Goal: Navigation & Orientation: Find specific page/section

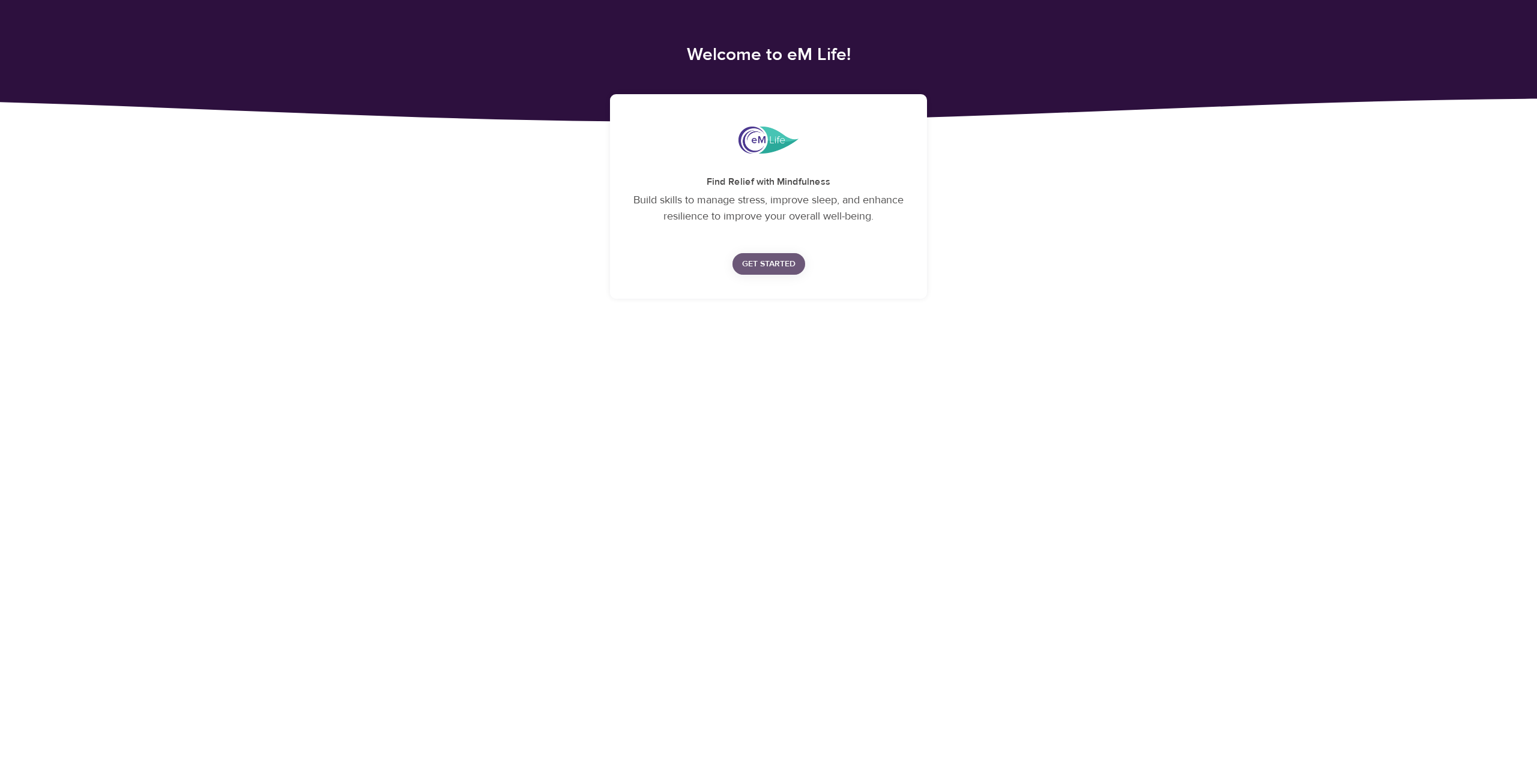
click at [778, 264] on span "Get Started" at bounding box center [769, 264] width 53 height 15
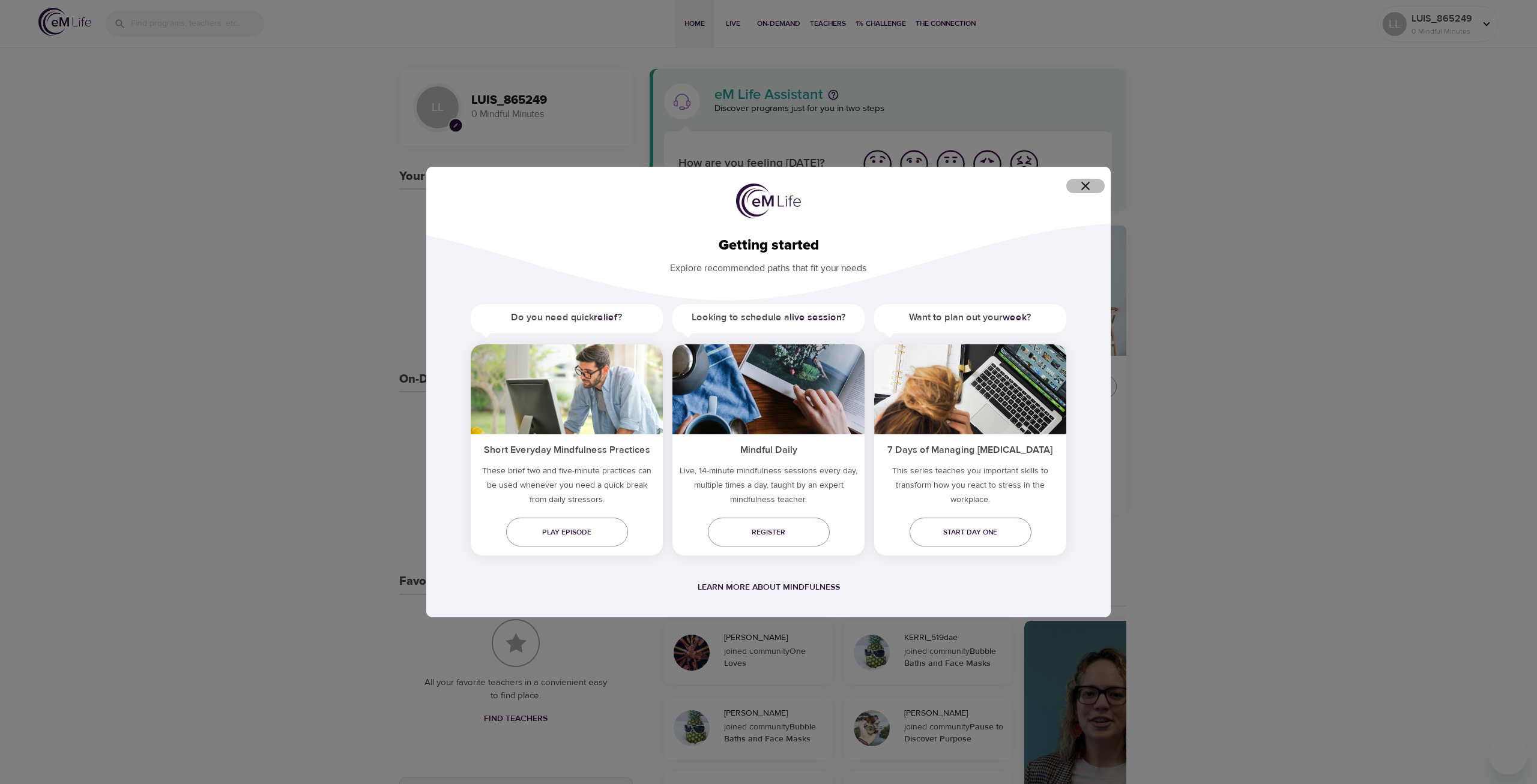
click at [1085, 187] on icon "button" at bounding box center [1085, 186] width 9 height 9
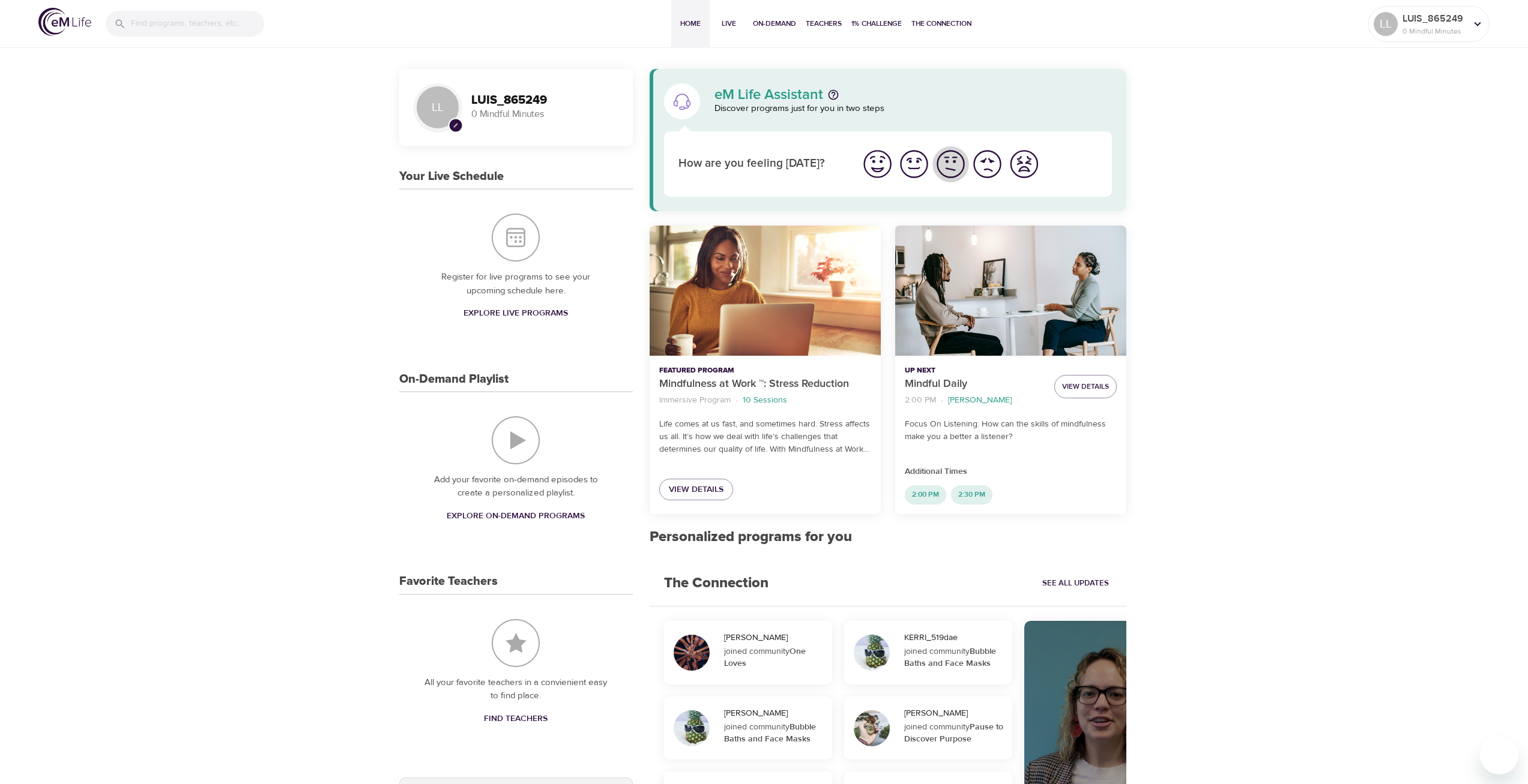
click at [957, 164] on img "I'm feeling ok" at bounding box center [951, 164] width 33 height 33
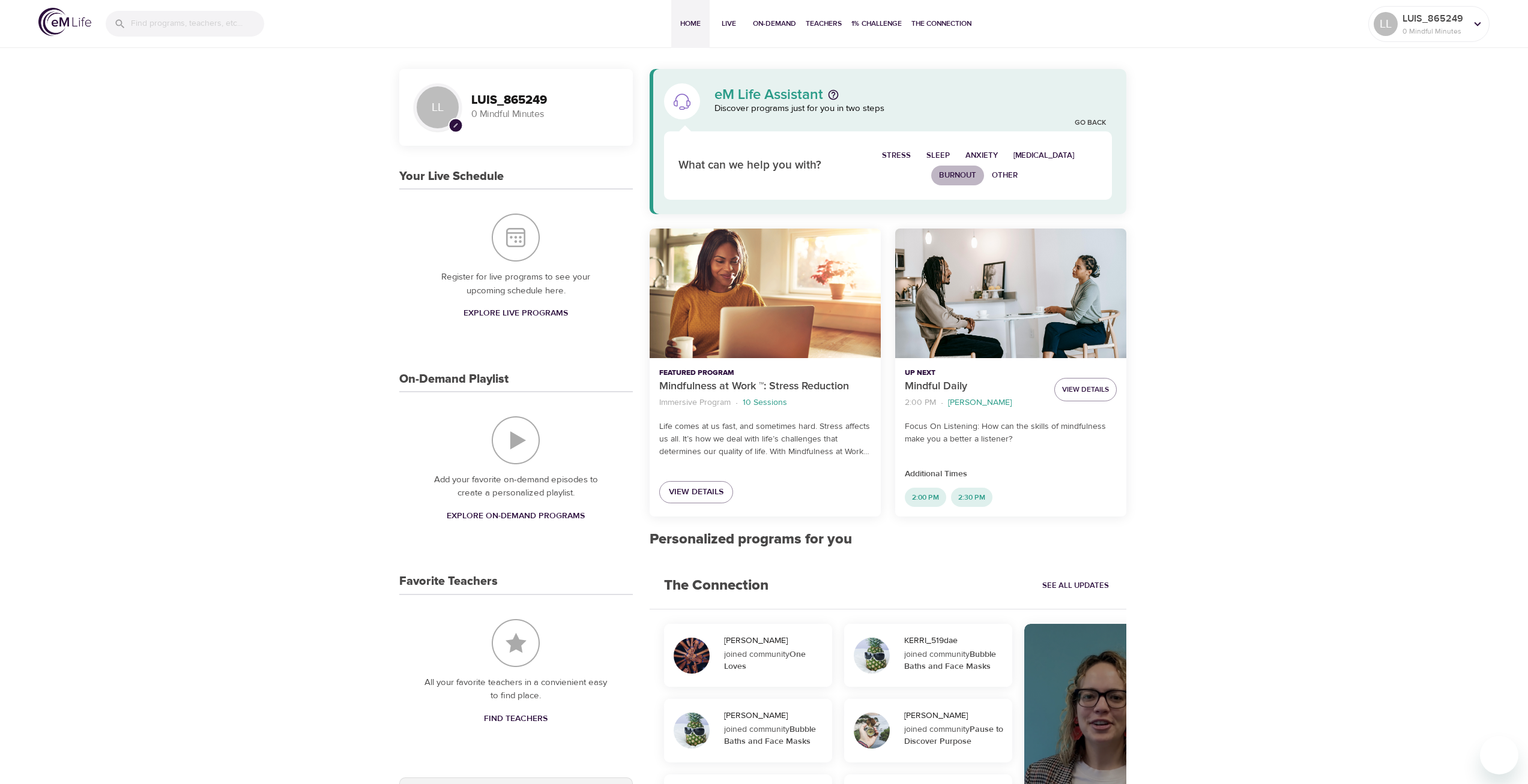
click at [967, 177] on span "Burnout" at bounding box center [957, 175] width 37 height 14
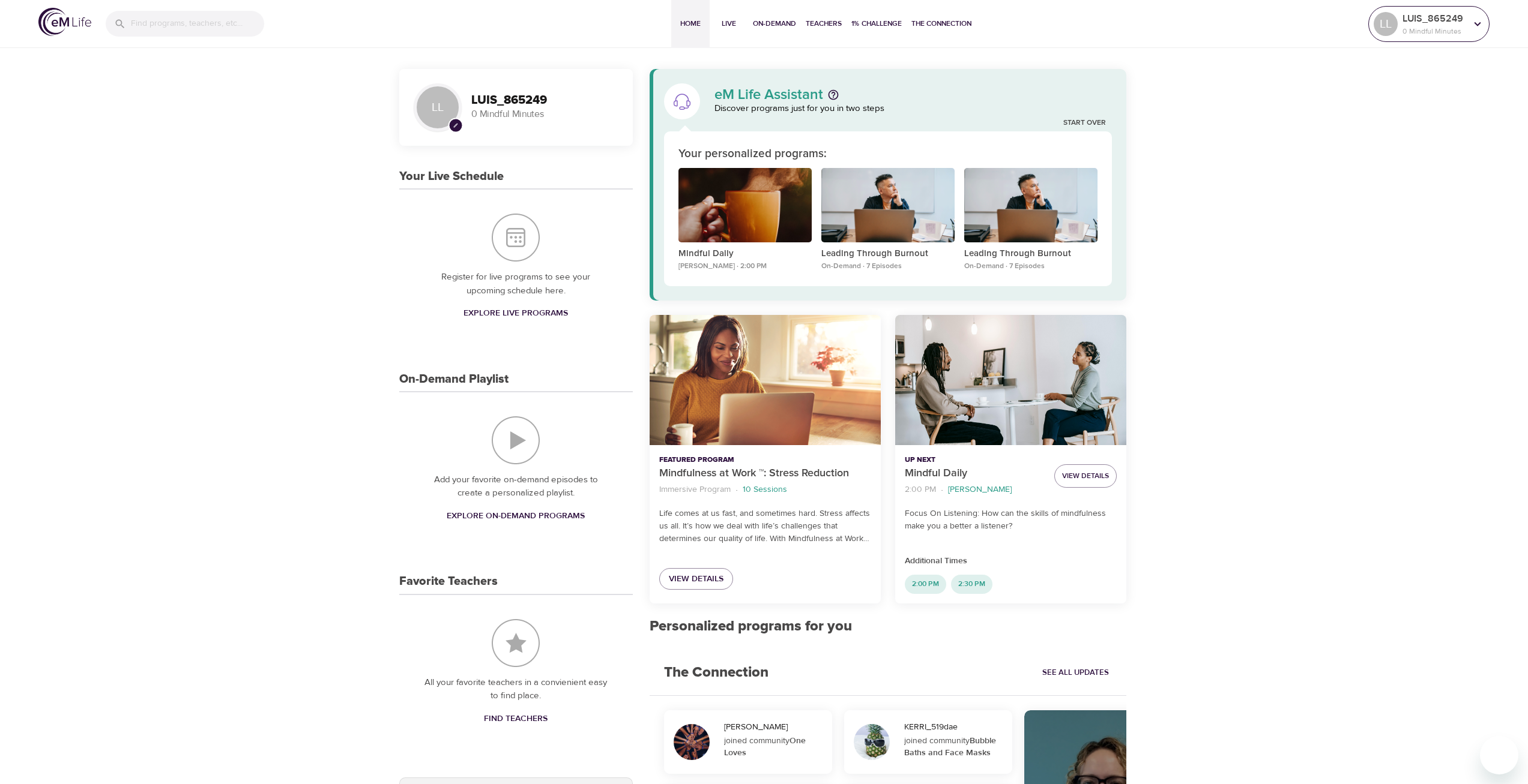
click at [1432, 23] on p "LUIS_865249" at bounding box center [1434, 18] width 63 height 15
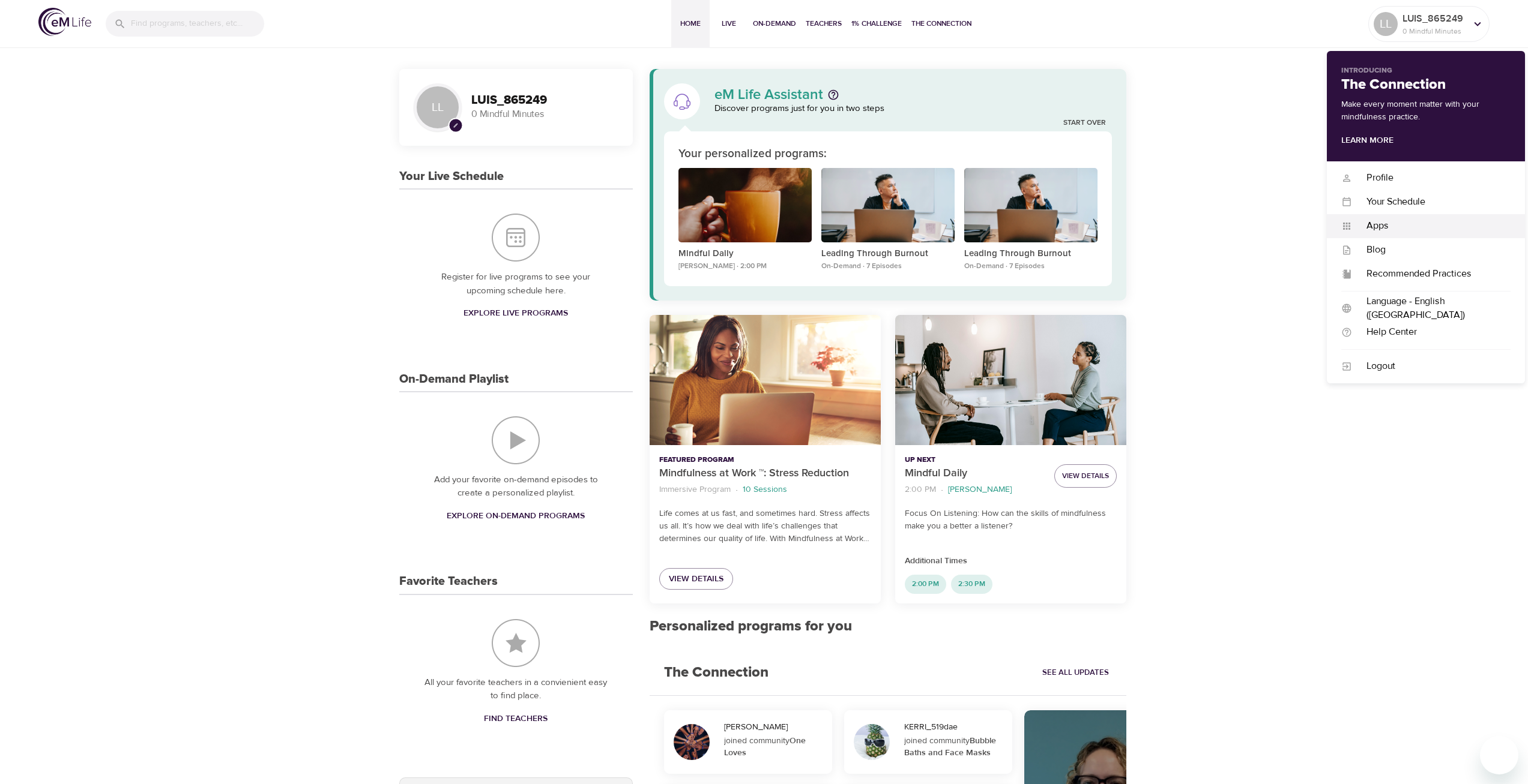
click at [1384, 229] on div "Apps" at bounding box center [1431, 226] width 158 height 14
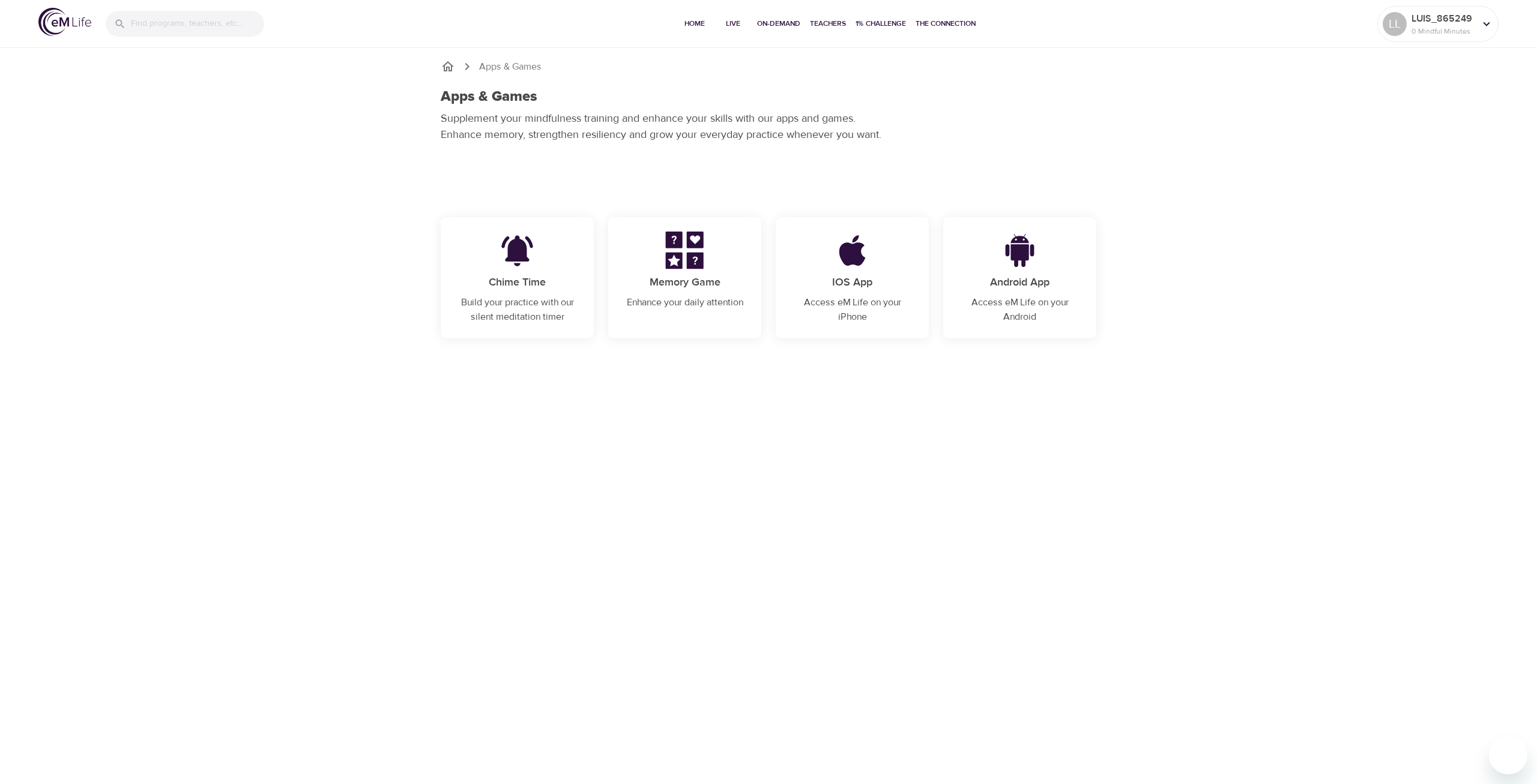
click at [458, 63] on ol "Apps & Games" at bounding box center [769, 67] width 656 height 15
click at [447, 71] on icon "breadcrumb" at bounding box center [448, 66] width 12 height 10
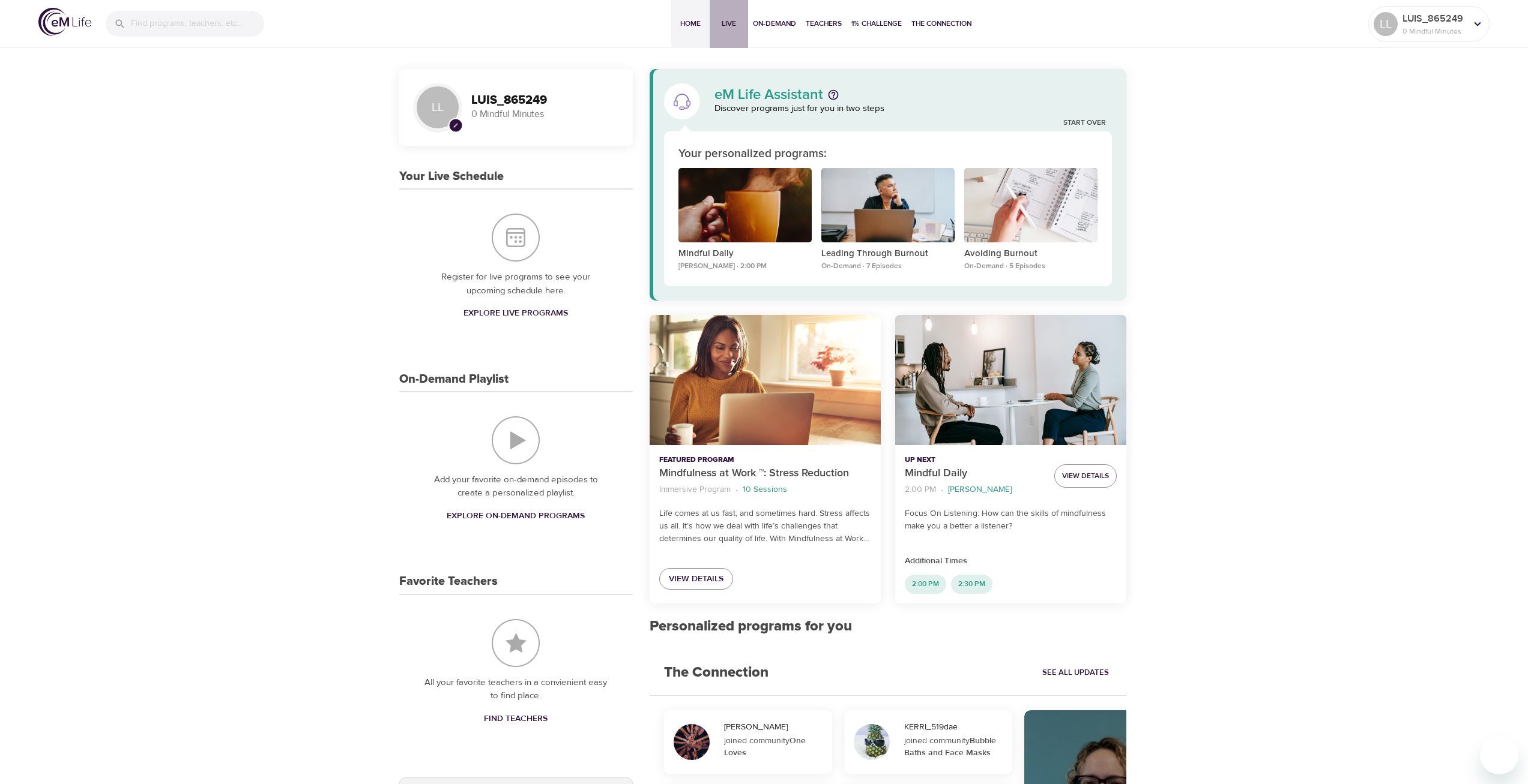
click at [740, 23] on span "Live" at bounding box center [729, 23] width 29 height 13
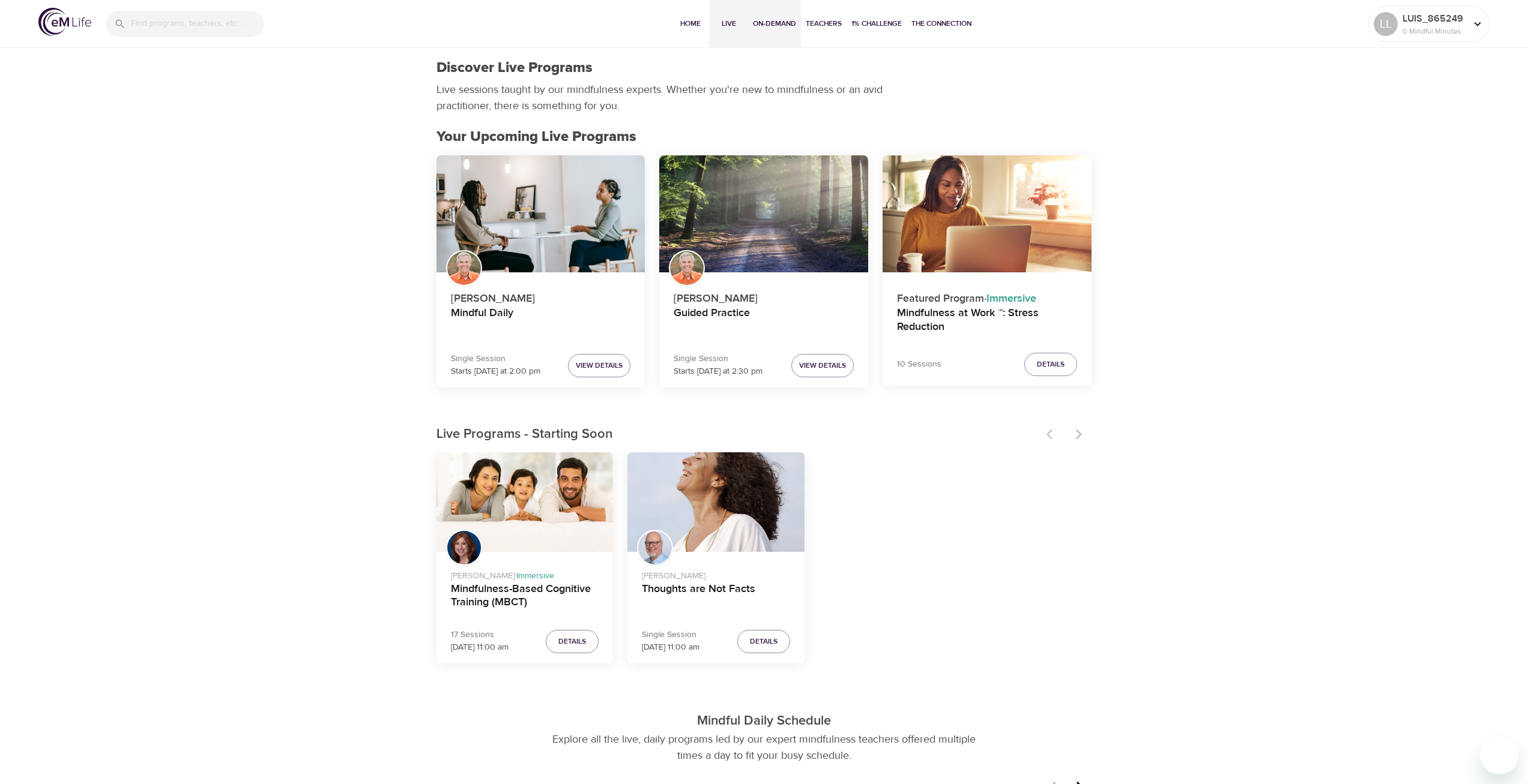
click at [773, 25] on span "On-Demand" at bounding box center [775, 23] width 44 height 13
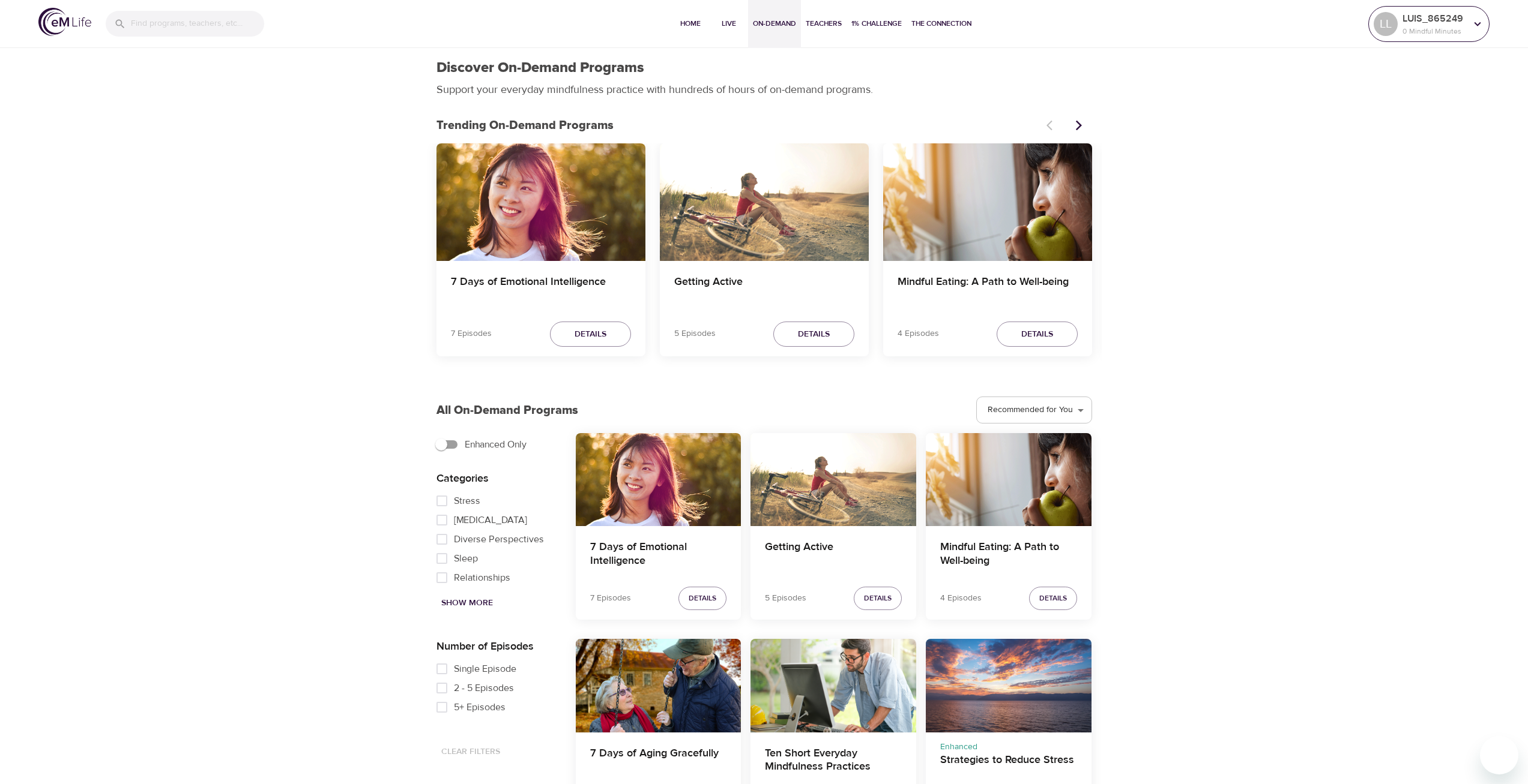
click at [1432, 22] on p "LUIS_865249" at bounding box center [1434, 18] width 63 height 15
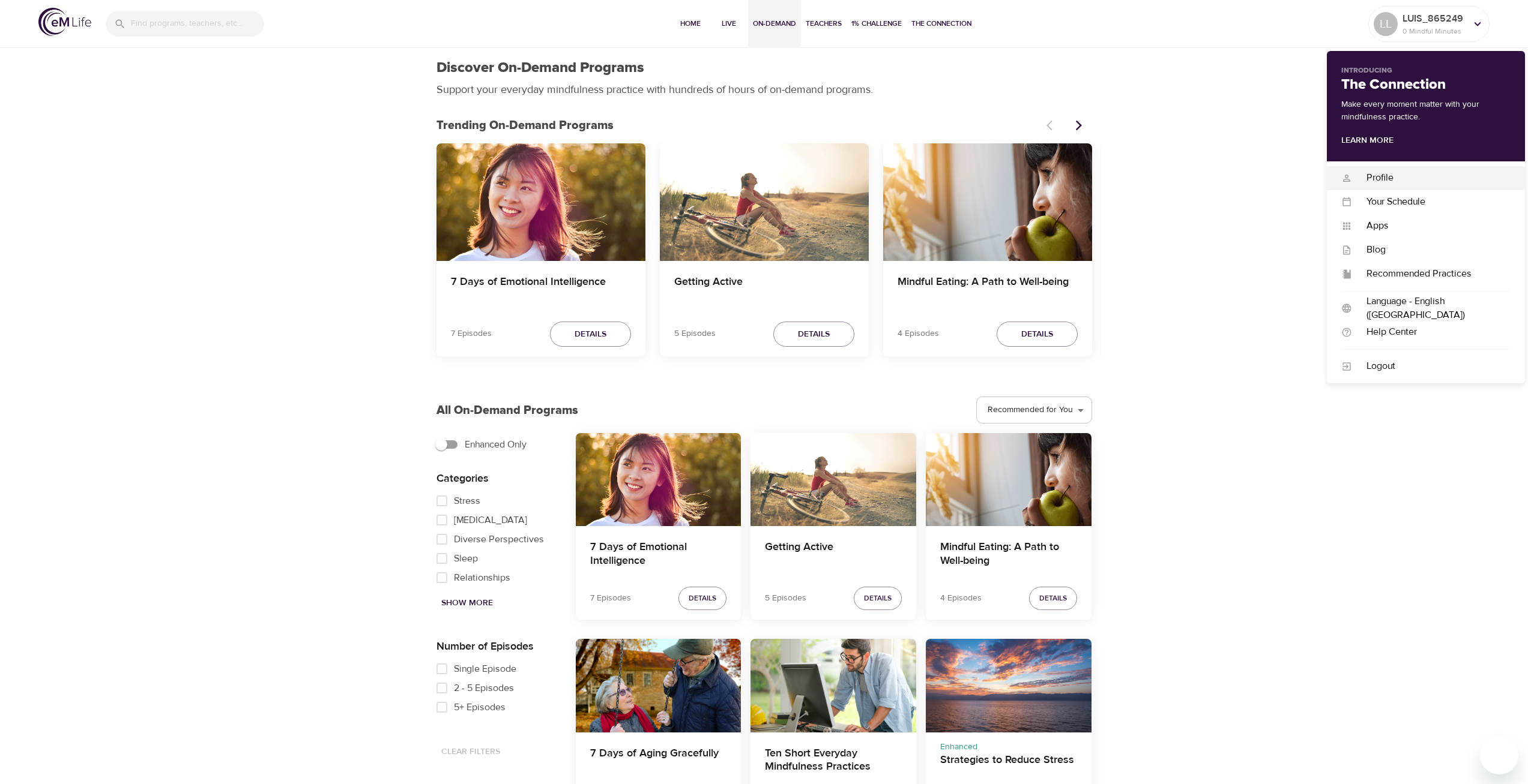
click at [1378, 177] on div "Profile" at bounding box center [1431, 177] width 158 height 14
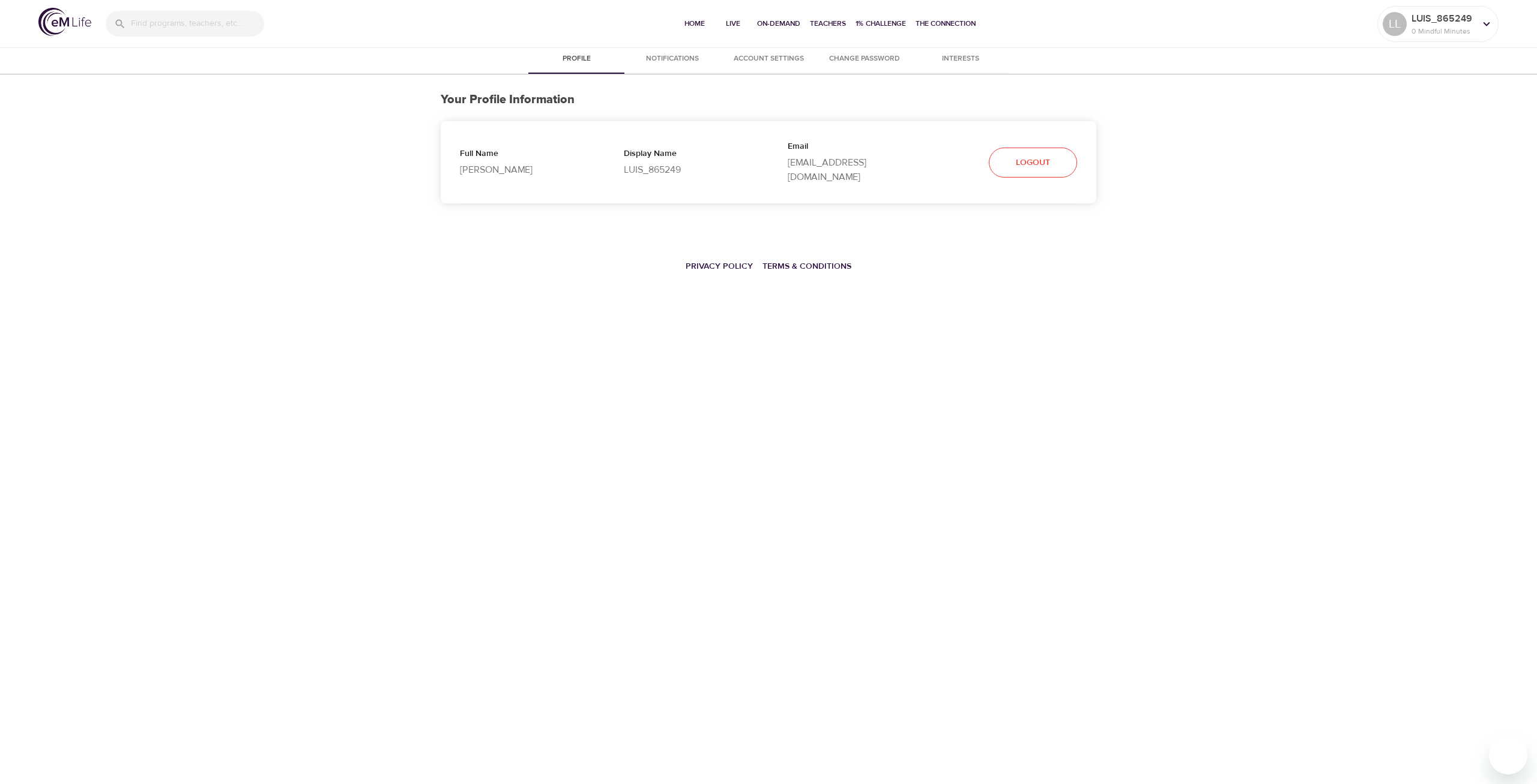
click at [563, 63] on span "Profile" at bounding box center [577, 59] width 82 height 13
click at [70, 19] on img at bounding box center [65, 22] width 53 height 28
